Goal: Transaction & Acquisition: Purchase product/service

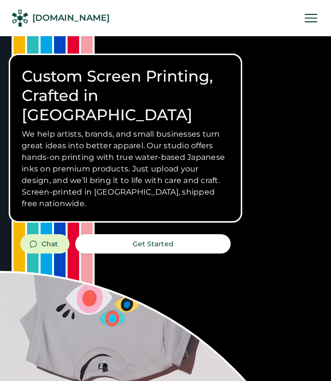
click at [306, 21] on icon at bounding box center [311, 18] width 17 height 17
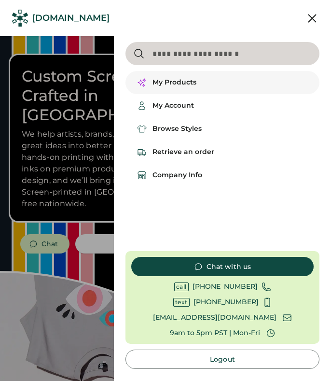
click at [167, 84] on div "My Products" at bounding box center [175, 83] width 44 height 10
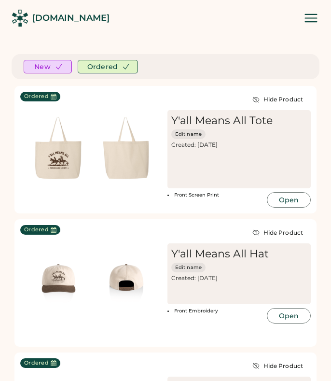
click at [310, 16] on icon at bounding box center [311, 18] width 17 height 17
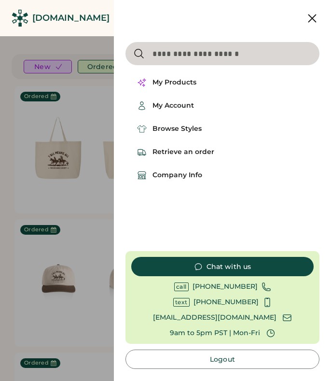
click at [203, 60] on input "input" at bounding box center [223, 53] width 194 height 23
type input "*********"
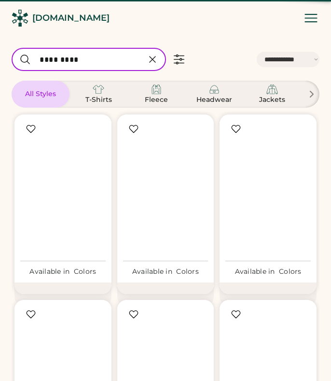
select select "*****"
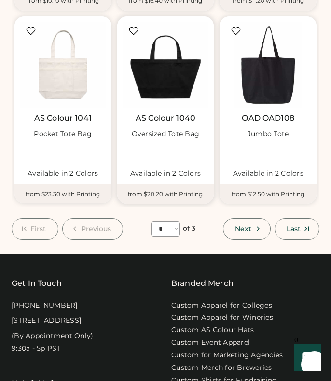
scroll to position [686, 0]
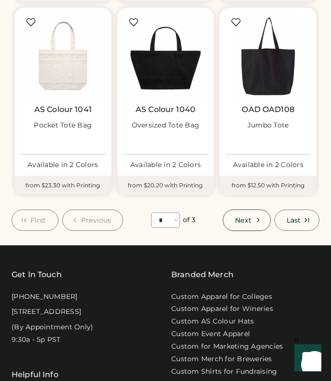
click at [259, 222] on icon at bounding box center [258, 220] width 9 height 9
select select "*"
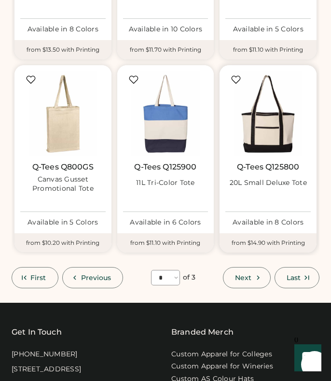
scroll to position [670, 0]
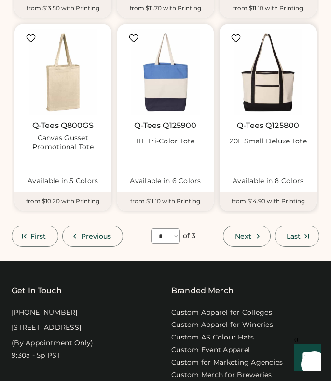
drag, startPoint x: 229, startPoint y: 126, endPoint x: 311, endPoint y: 126, distance: 81.6
click at [311, 126] on div "Q-Tees Q125800 20L Small Deluxe Tote" at bounding box center [268, 142] width 85 height 43
drag, startPoint x: 311, startPoint y: 126, endPoint x: 243, endPoint y: 126, distance: 67.1
click at [243, 126] on div "Q-Tees Q125800 20L Small Deluxe Tote" at bounding box center [268, 142] width 85 height 43
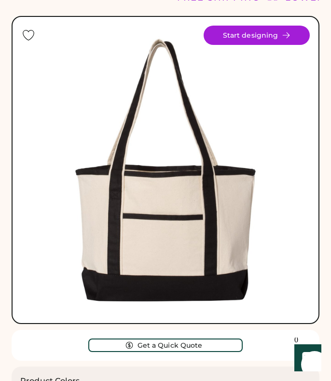
scroll to position [17, 0]
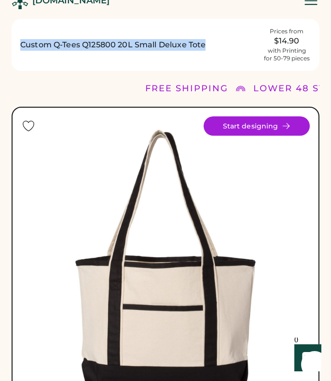
drag, startPoint x: 17, startPoint y: 44, endPoint x: 223, endPoint y: 44, distance: 206.2
click at [223, 44] on div "Custom Q-Tees Q125800 20L Small Deluxe Tote Prices from $14.90 with Printing fo…" at bounding box center [166, 45] width 308 height 52
copy h1 "Custom Q-Tees Q125800 20L Small Deluxe Tote"
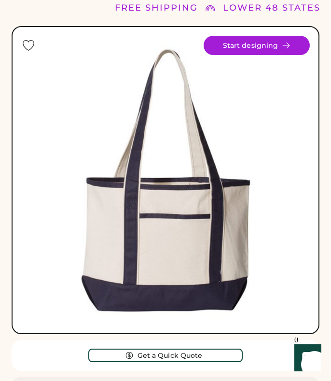
scroll to position [114, 0]
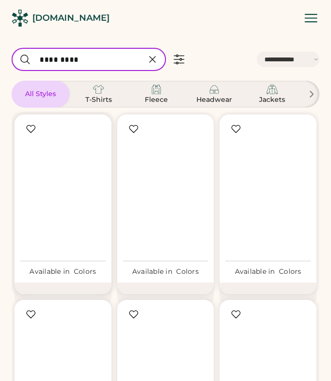
select select "*****"
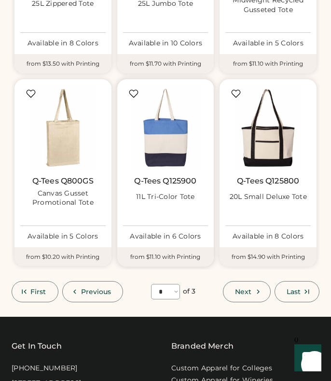
scroll to position [601, 0]
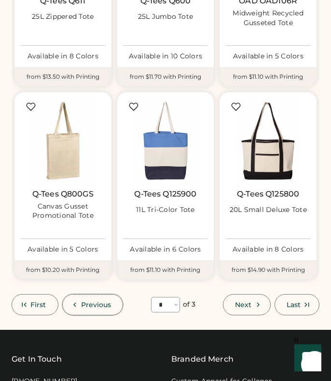
click at [90, 302] on span "Previous" at bounding box center [96, 304] width 30 height 7
select select "*"
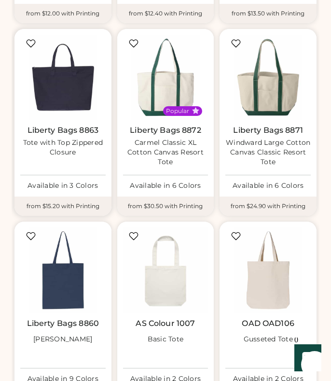
scroll to position [282, 0]
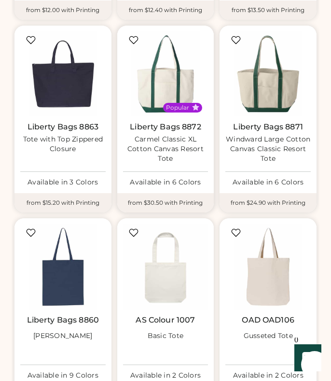
click at [169, 144] on div "Carmel Classic XL Cotton Canvas Resort Tote" at bounding box center [165, 149] width 85 height 29
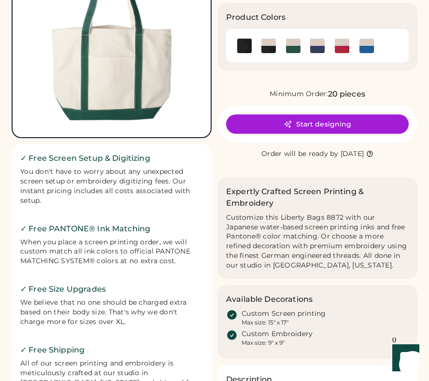
scroll to position [133, 0]
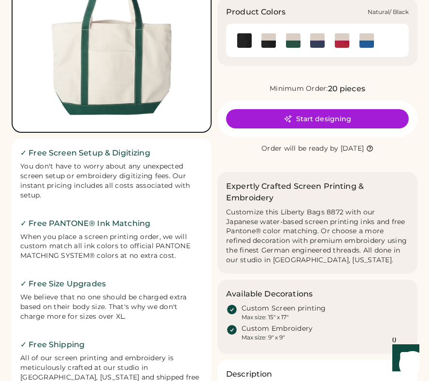
click at [262, 42] on img at bounding box center [268, 40] width 14 height 14
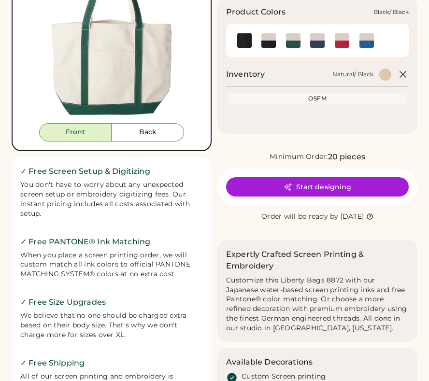
click at [245, 41] on img at bounding box center [244, 40] width 14 height 14
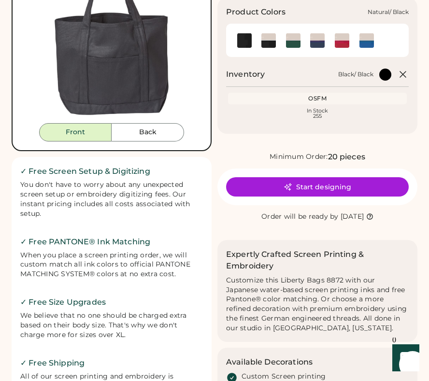
click at [267, 39] on img at bounding box center [268, 40] width 14 height 14
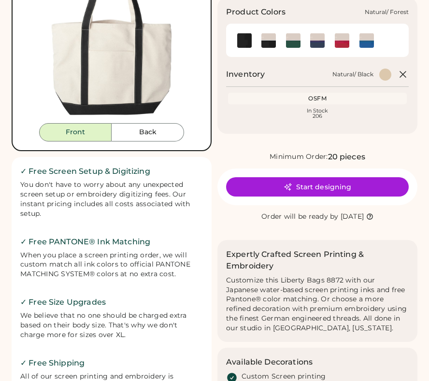
click at [298, 41] on img at bounding box center [293, 40] width 14 height 14
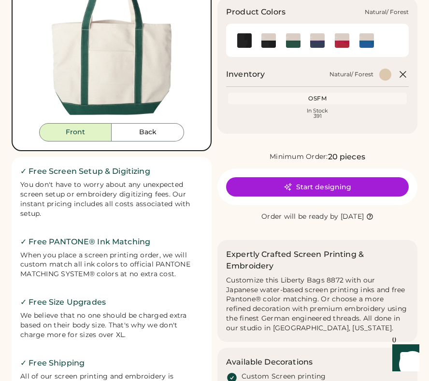
click at [292, 43] on img at bounding box center [293, 40] width 14 height 14
click at [315, 44] on img at bounding box center [317, 40] width 14 height 14
click at [331, 41] on img at bounding box center [342, 40] width 14 height 14
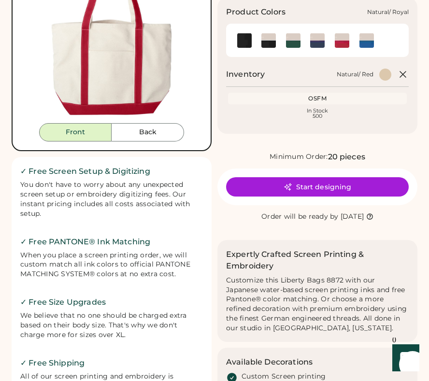
click at [331, 42] on img at bounding box center [366, 40] width 14 height 14
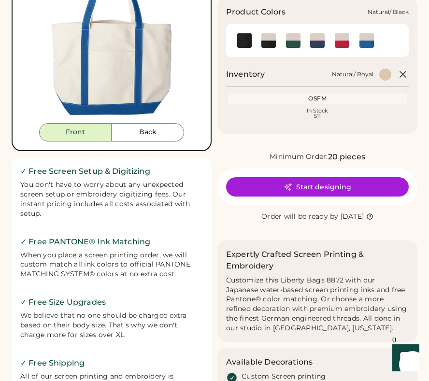
click at [270, 43] on img at bounding box center [268, 40] width 14 height 14
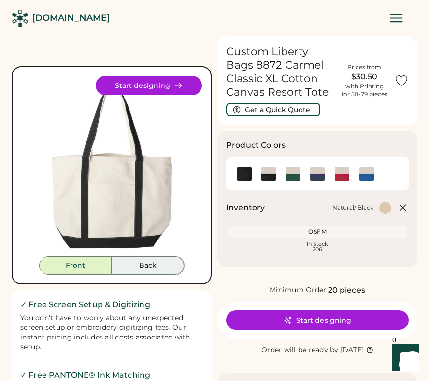
click at [138, 267] on button "Back" at bounding box center [148, 265] width 72 height 18
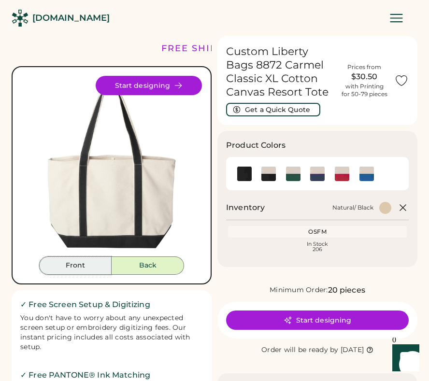
click at [71, 268] on button "Front" at bounding box center [75, 265] width 72 height 18
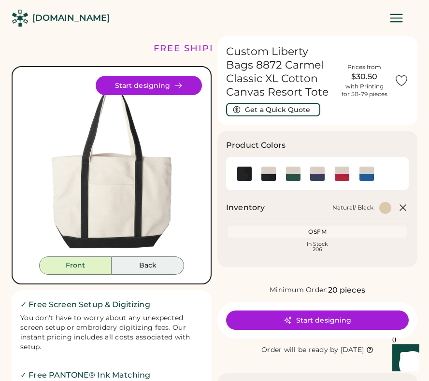
click at [142, 267] on button "Back" at bounding box center [148, 265] width 72 height 18
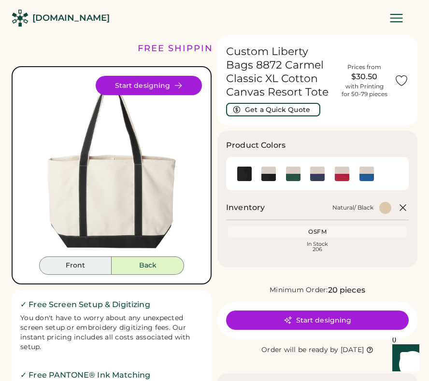
click at [88, 263] on button "Front" at bounding box center [75, 265] width 72 height 18
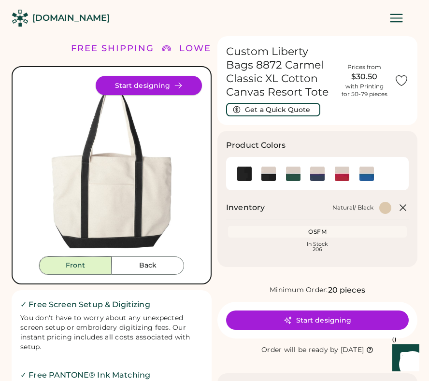
click at [152, 90] on button "Start designing" at bounding box center [149, 85] width 106 height 19
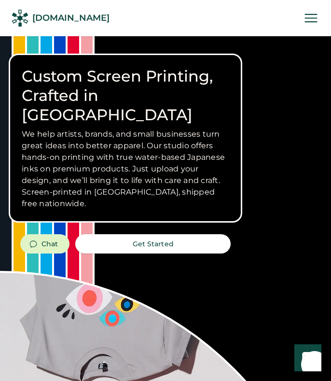
click at [313, 19] on icon at bounding box center [311, 18] width 17 height 17
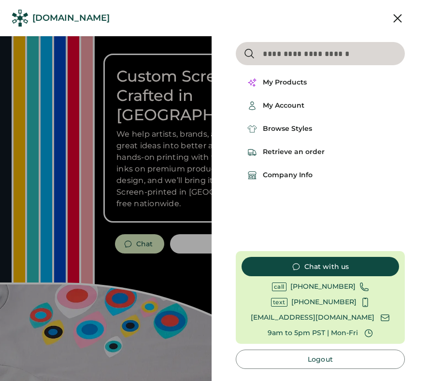
click at [331, 56] on input "input" at bounding box center [320, 53] width 169 height 23
type input "****"
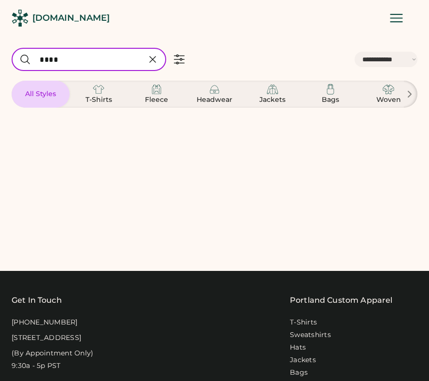
select select "*****"
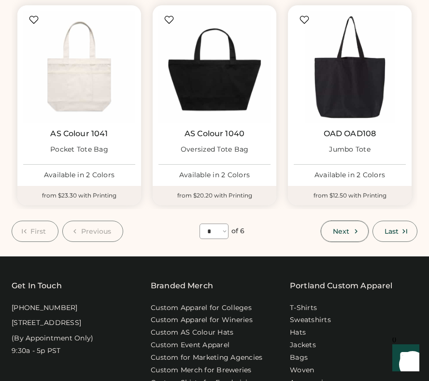
click at [344, 227] on button "Next" at bounding box center [344, 231] width 47 height 21
select select "*"
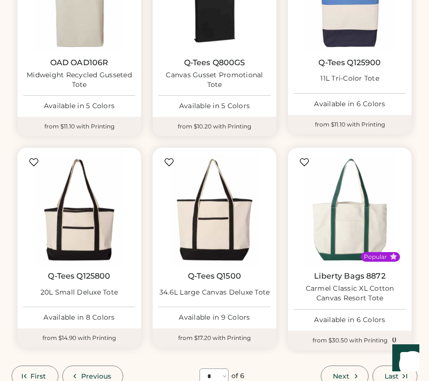
scroll to position [673, 0]
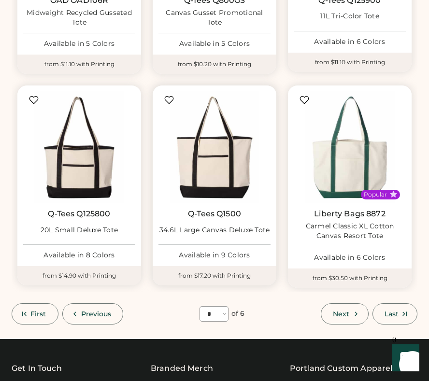
click at [218, 213] on link "Q-Tees Q1500" at bounding box center [214, 214] width 53 height 10
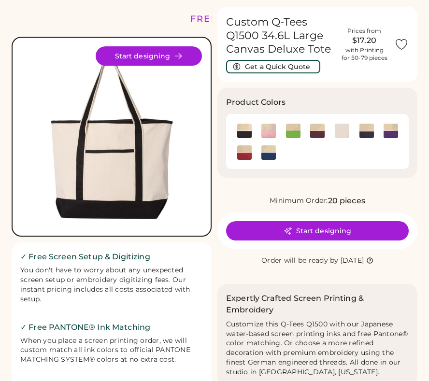
scroll to position [34, 0]
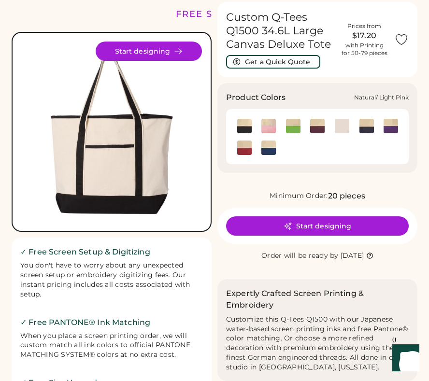
click at [270, 130] on img at bounding box center [268, 126] width 14 height 14
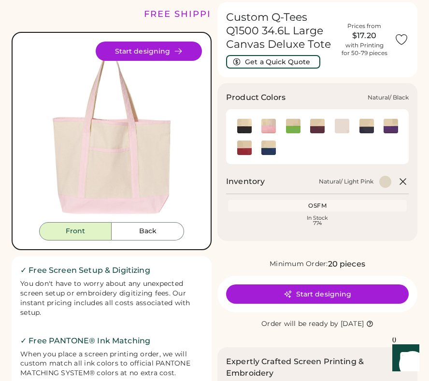
click at [241, 129] on img at bounding box center [244, 126] width 14 height 14
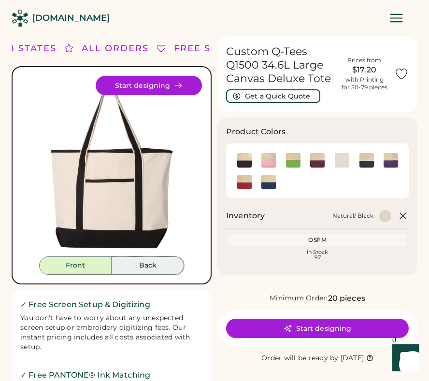
click at [133, 260] on button "Back" at bounding box center [148, 265] width 72 height 18
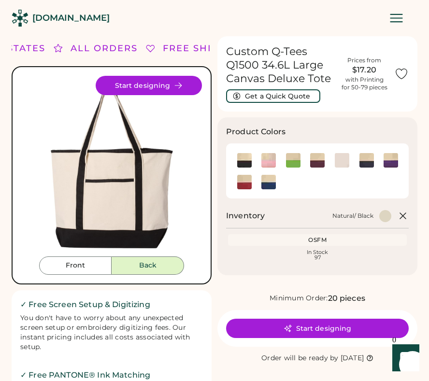
click at [132, 260] on button "Back" at bounding box center [148, 265] width 72 height 18
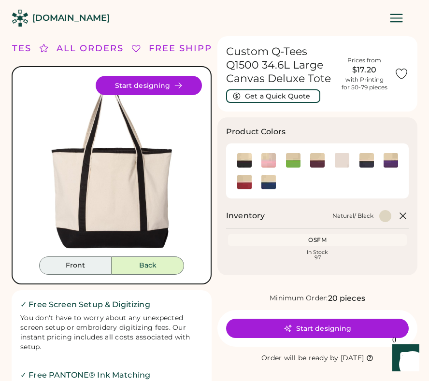
click at [78, 259] on button "Front" at bounding box center [75, 265] width 72 height 18
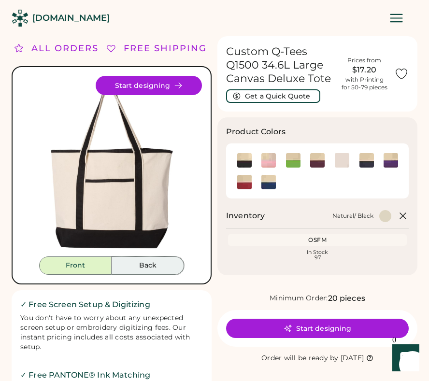
click at [165, 262] on button "Back" at bounding box center [148, 265] width 72 height 18
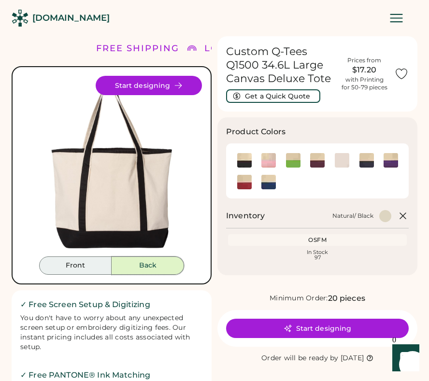
click at [72, 266] on button "Front" at bounding box center [75, 265] width 72 height 18
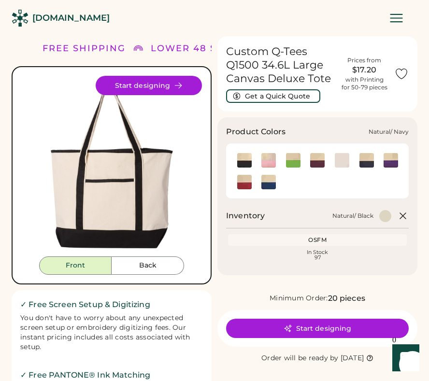
click at [343, 160] on img at bounding box center [342, 160] width 14 height 14
